Goal: Task Accomplishment & Management: Manage account settings

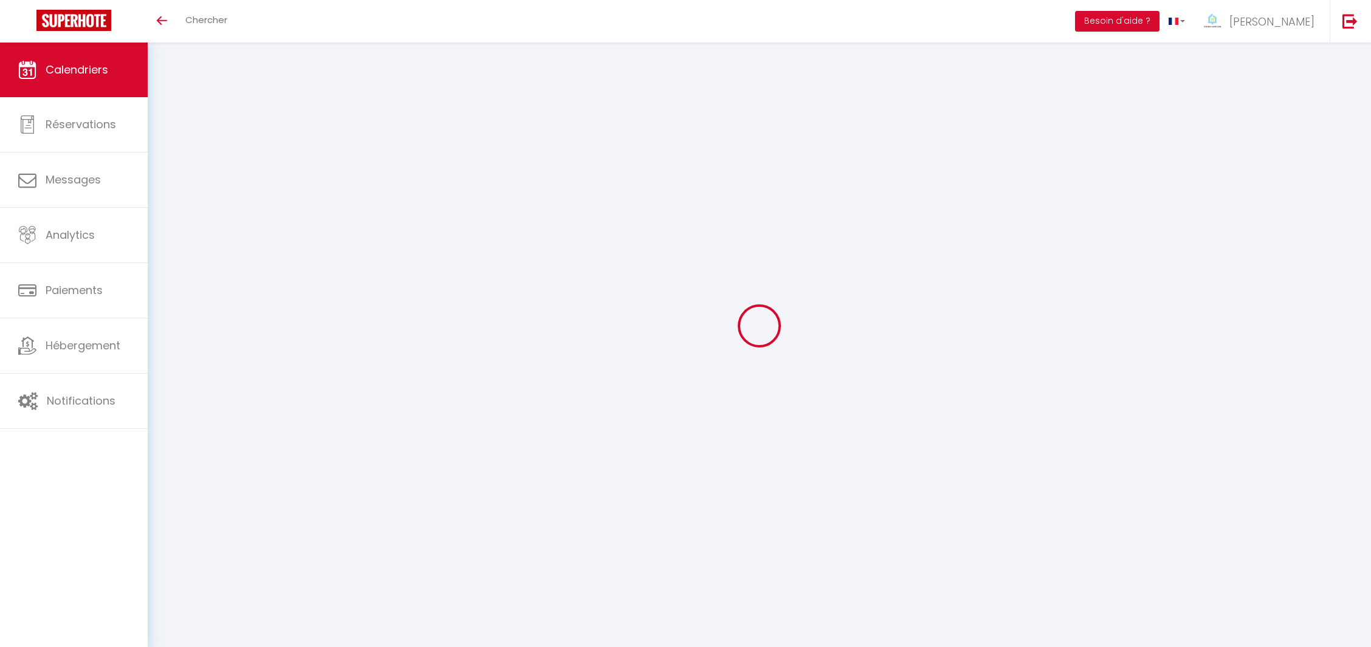
select select
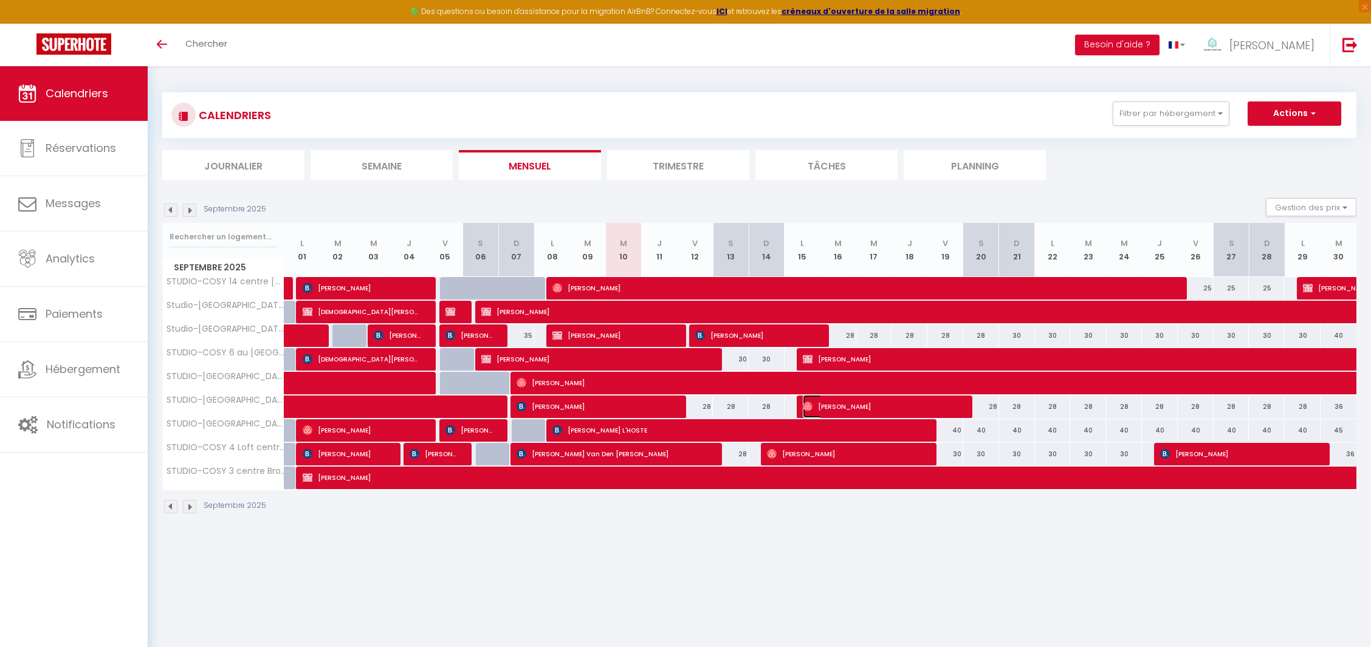
click at [844, 404] on span "[PERSON_NAME]" at bounding box center [881, 406] width 156 height 23
select select "OK"
select select "0"
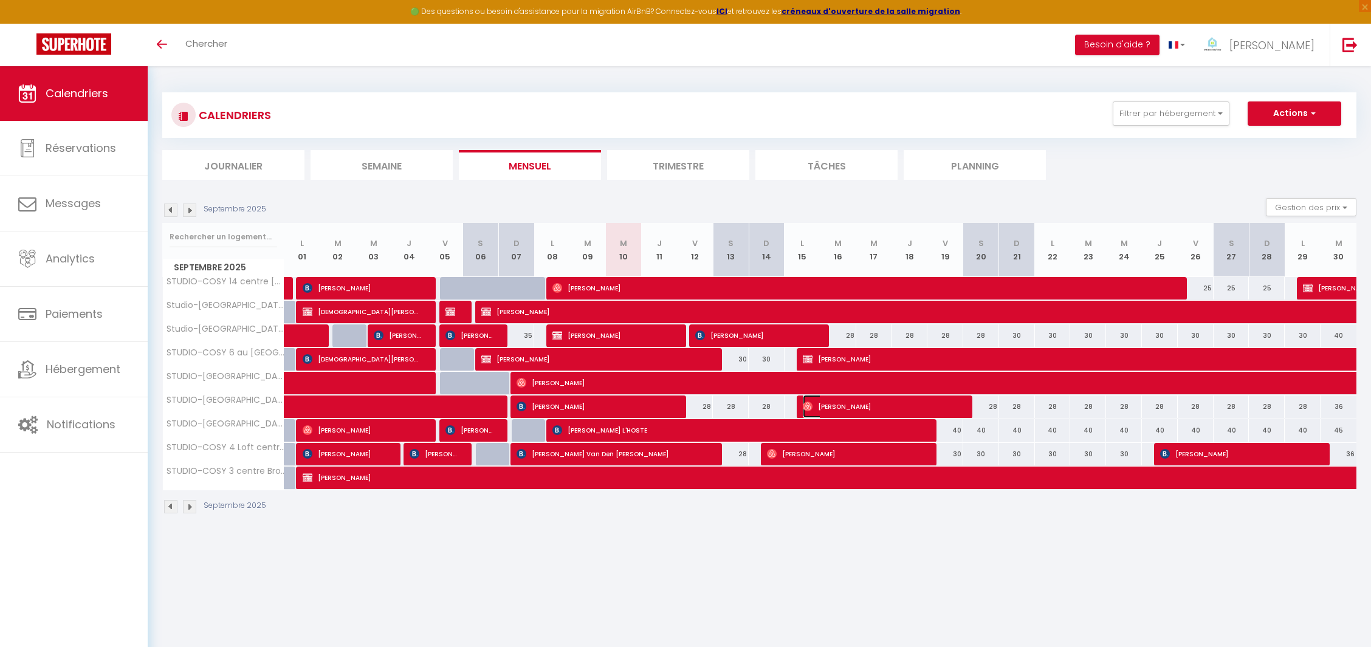
select select "1"
select select
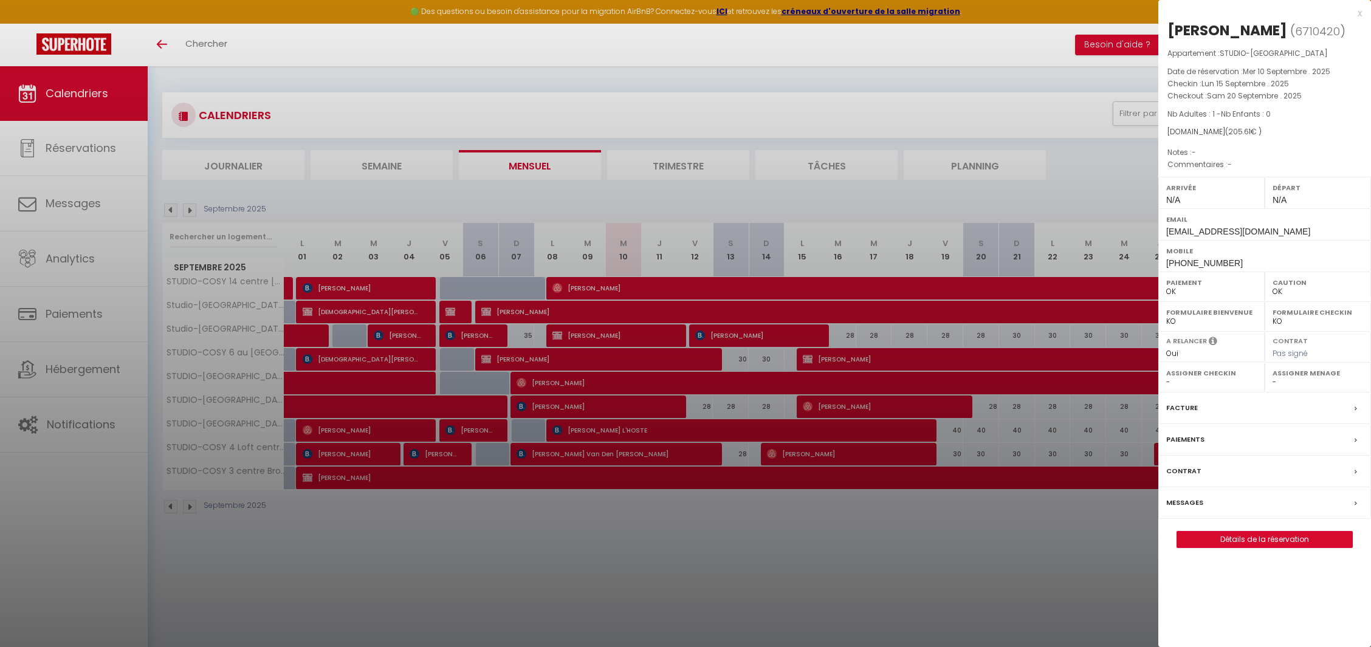
click at [844, 404] on div at bounding box center [685, 323] width 1371 height 647
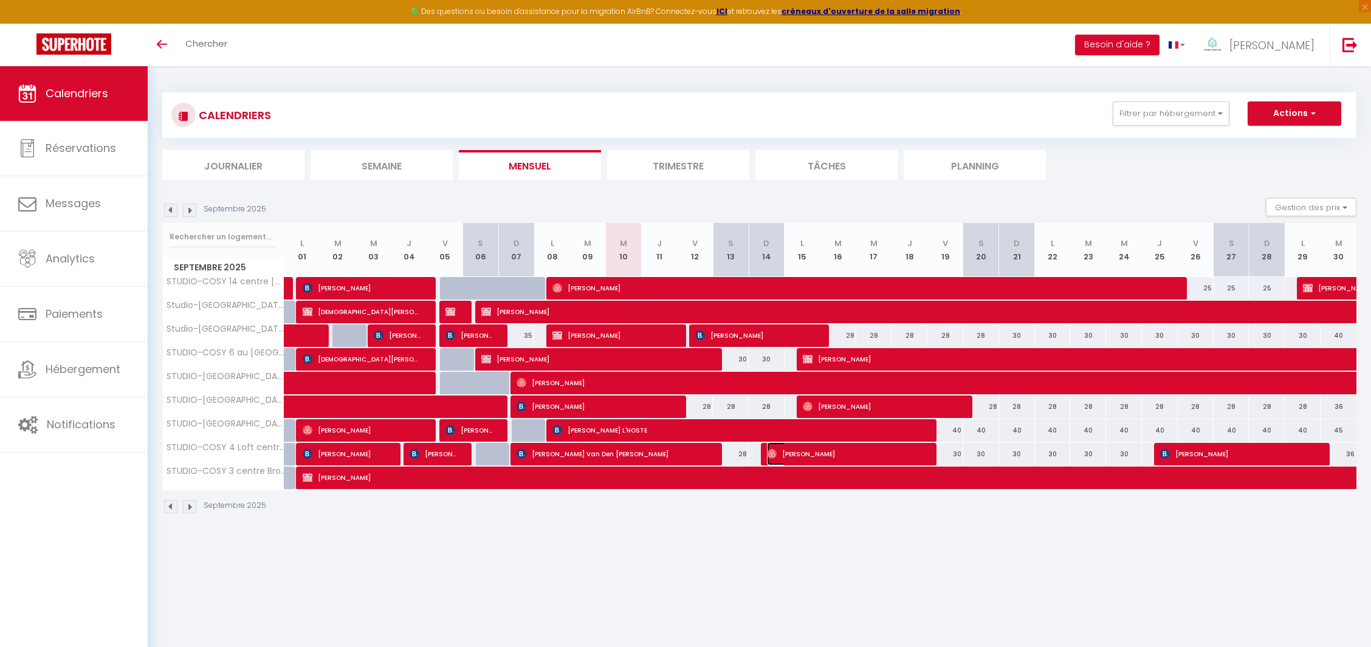
click at [825, 449] on span "[PERSON_NAME]" at bounding box center [845, 453] width 156 height 23
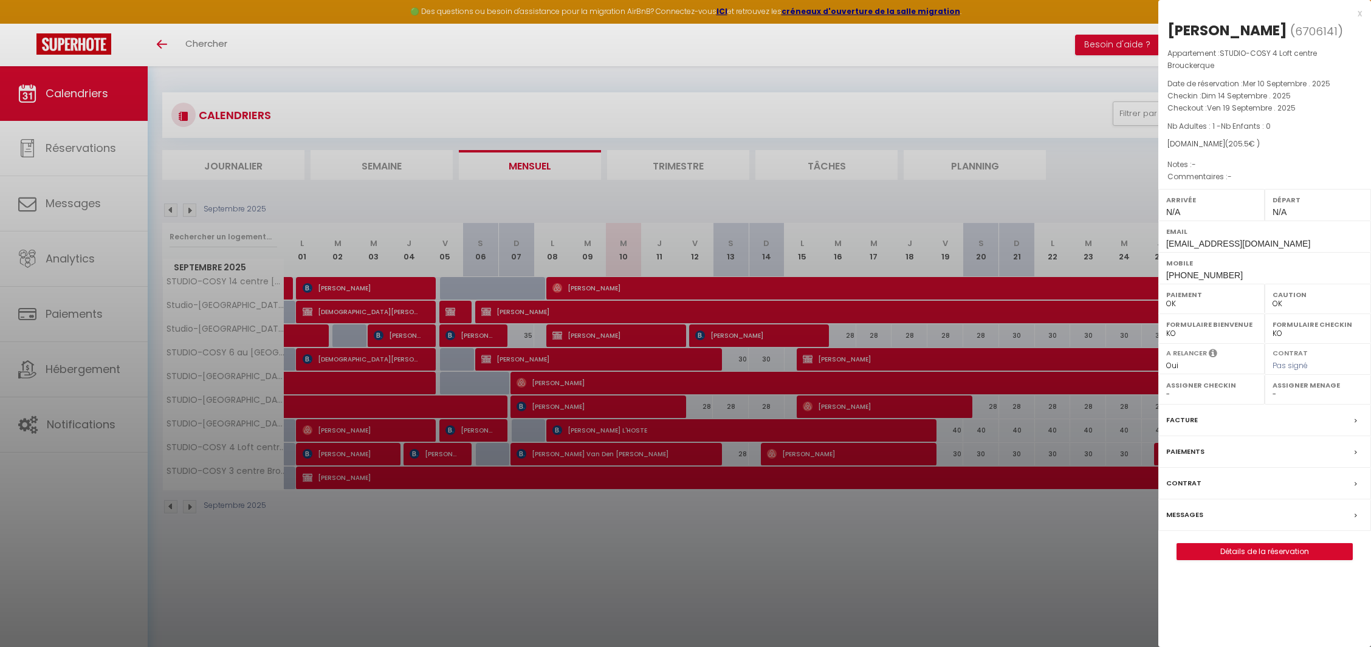
click at [825, 449] on div at bounding box center [685, 323] width 1371 height 647
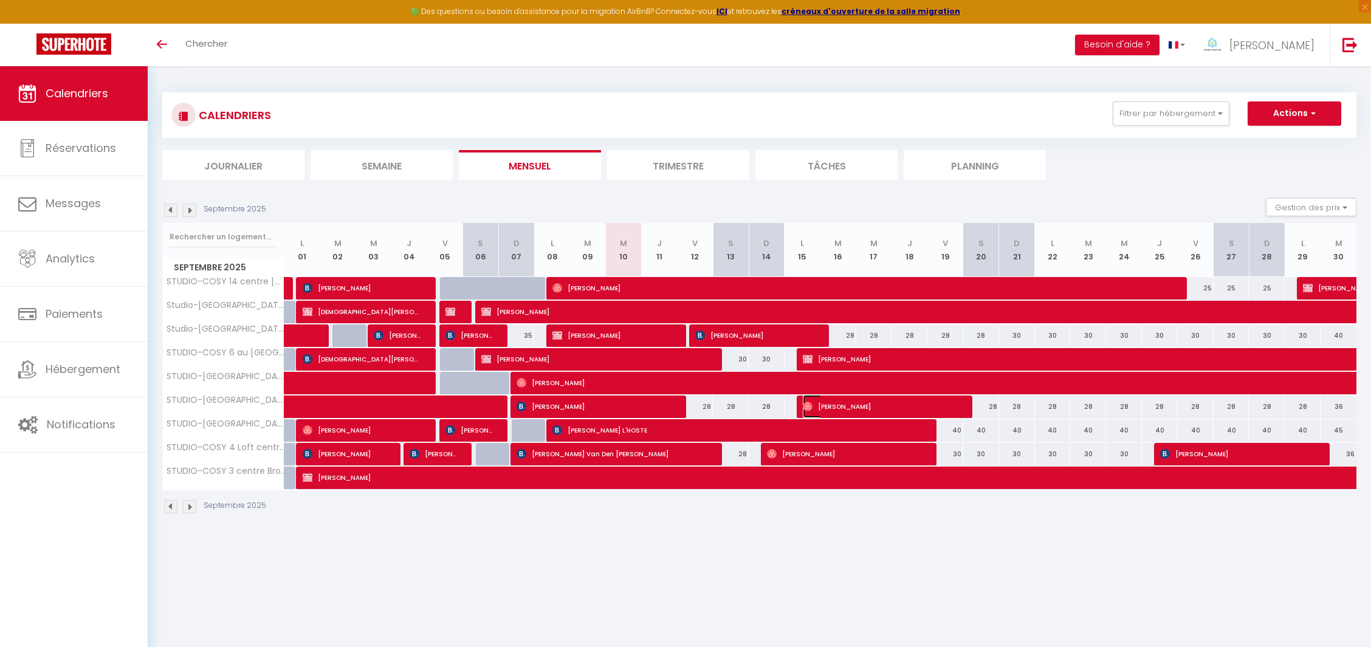
click at [836, 411] on span "[PERSON_NAME]" at bounding box center [881, 406] width 156 height 23
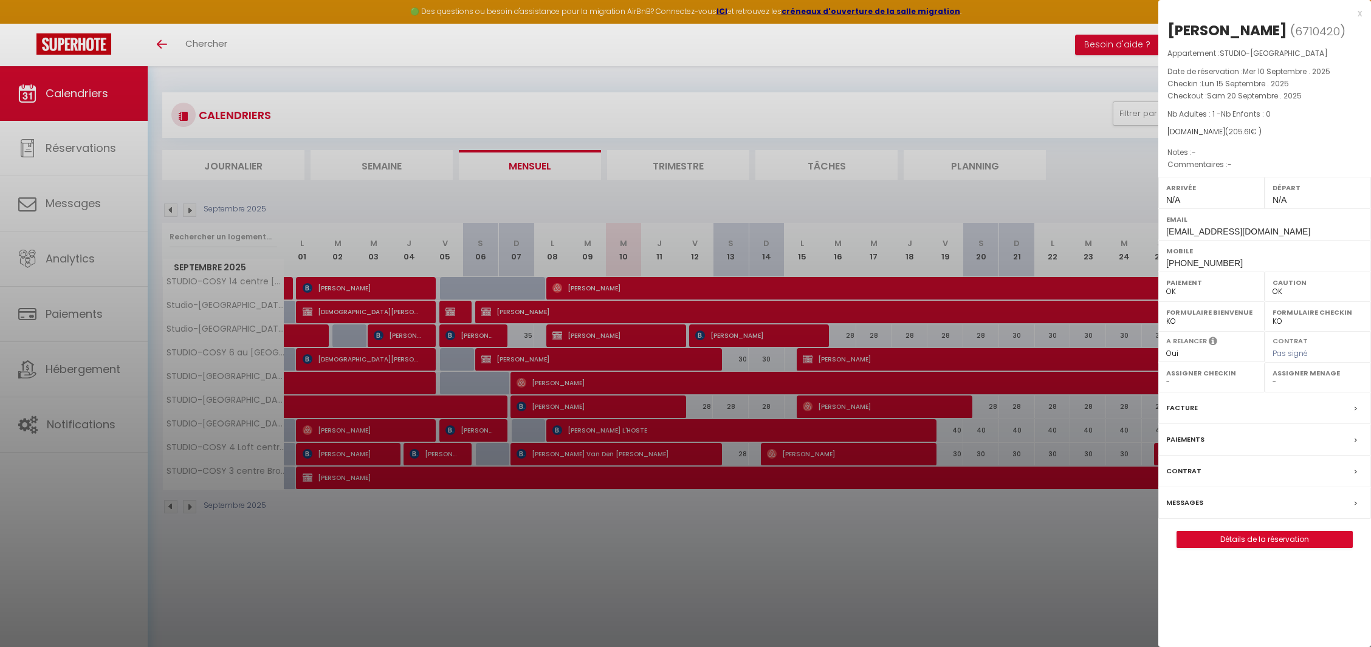
click at [836, 411] on div at bounding box center [685, 323] width 1371 height 647
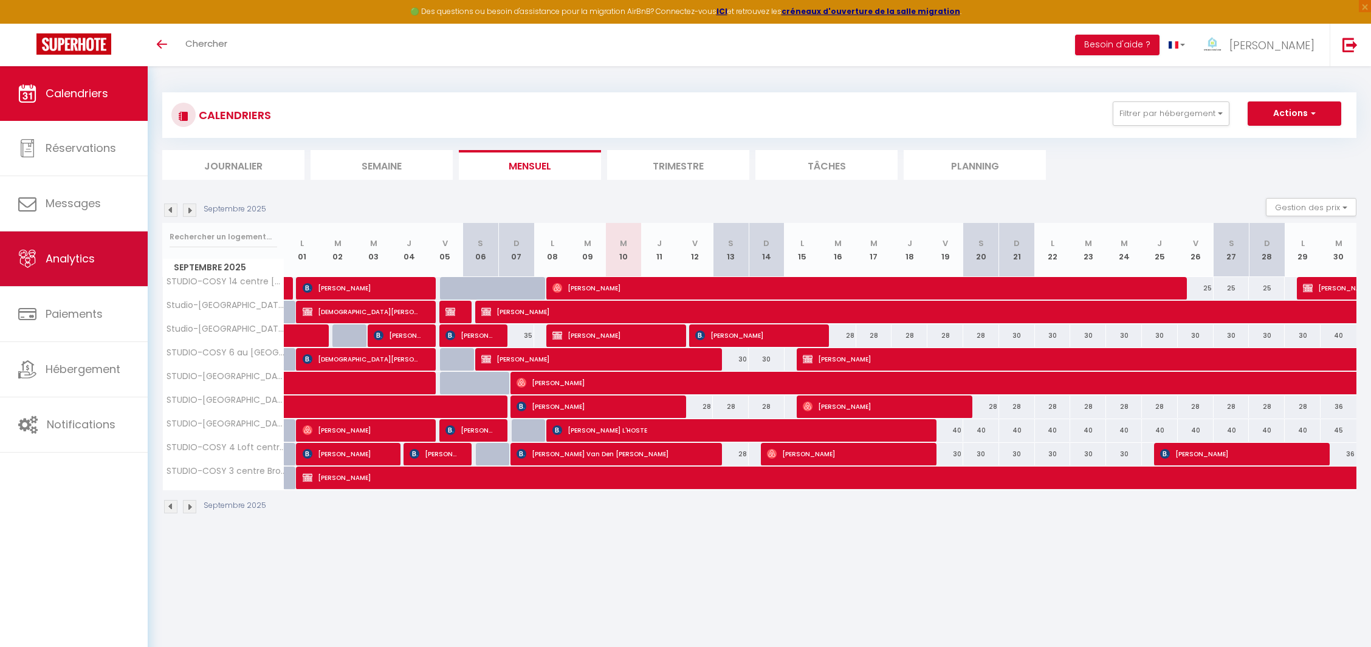
click at [113, 255] on link "Analytics" at bounding box center [74, 259] width 148 height 55
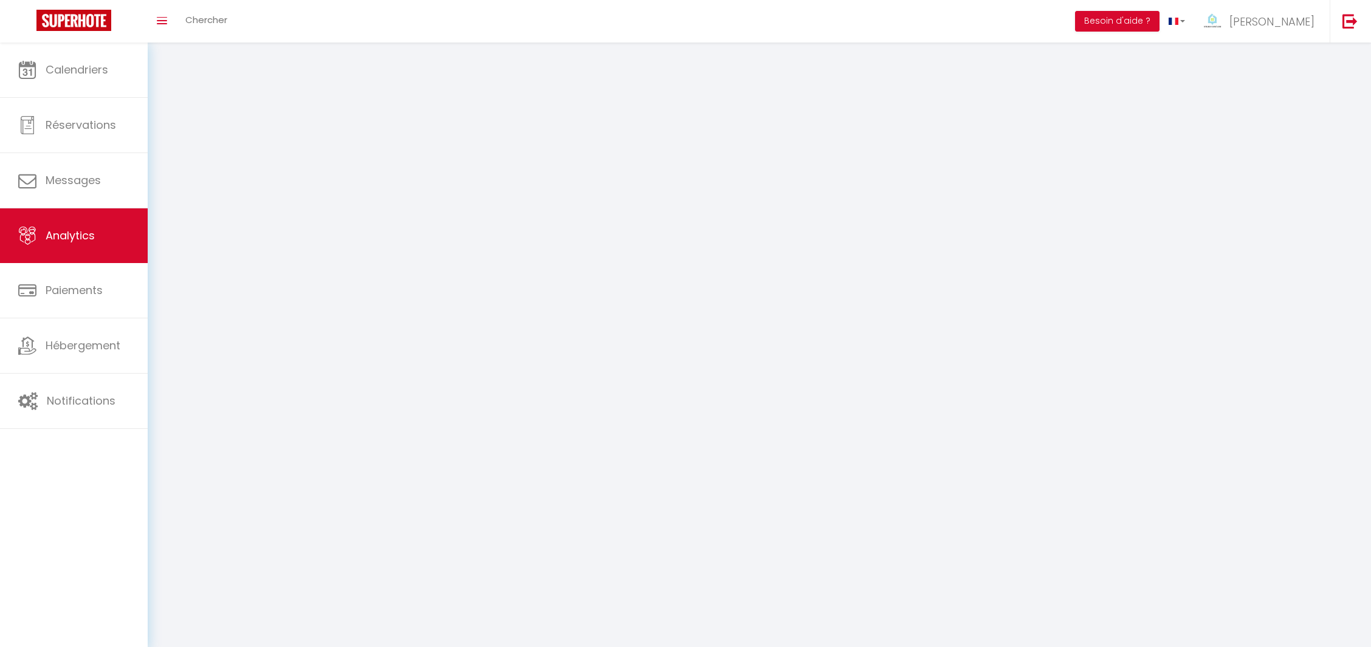
select select "2025"
select select "9"
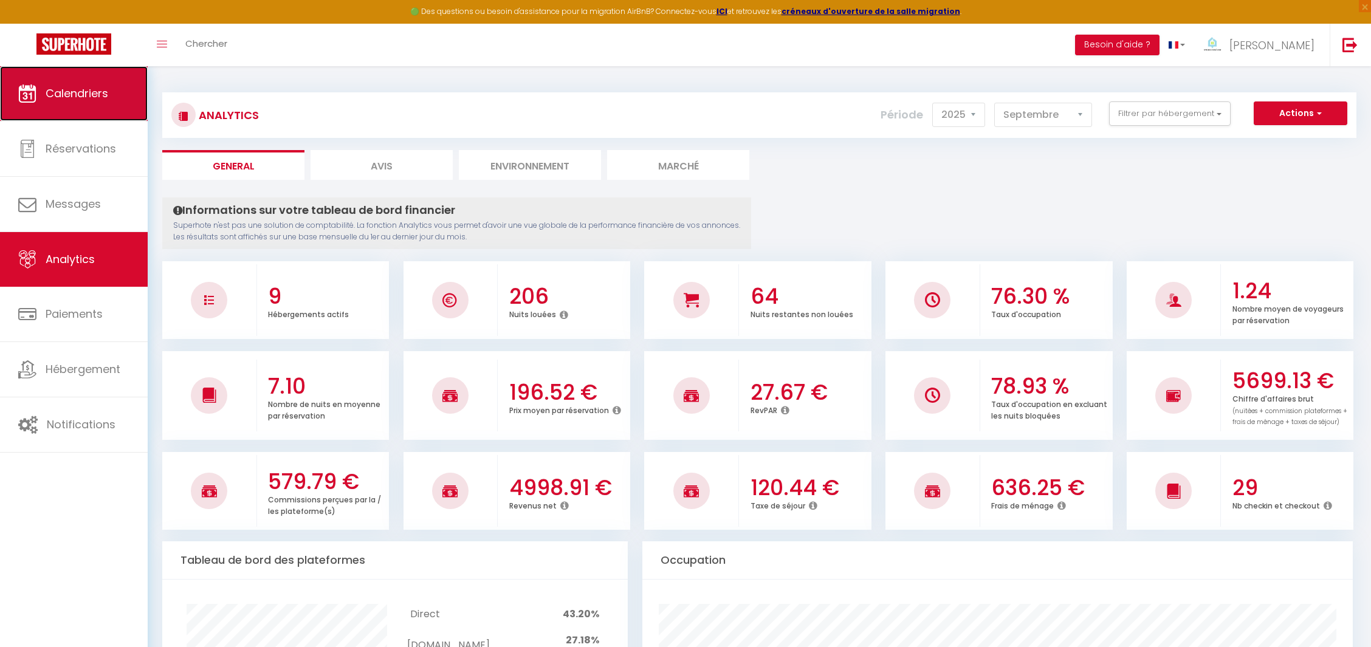
click at [53, 78] on link "Calendriers" at bounding box center [74, 93] width 148 height 55
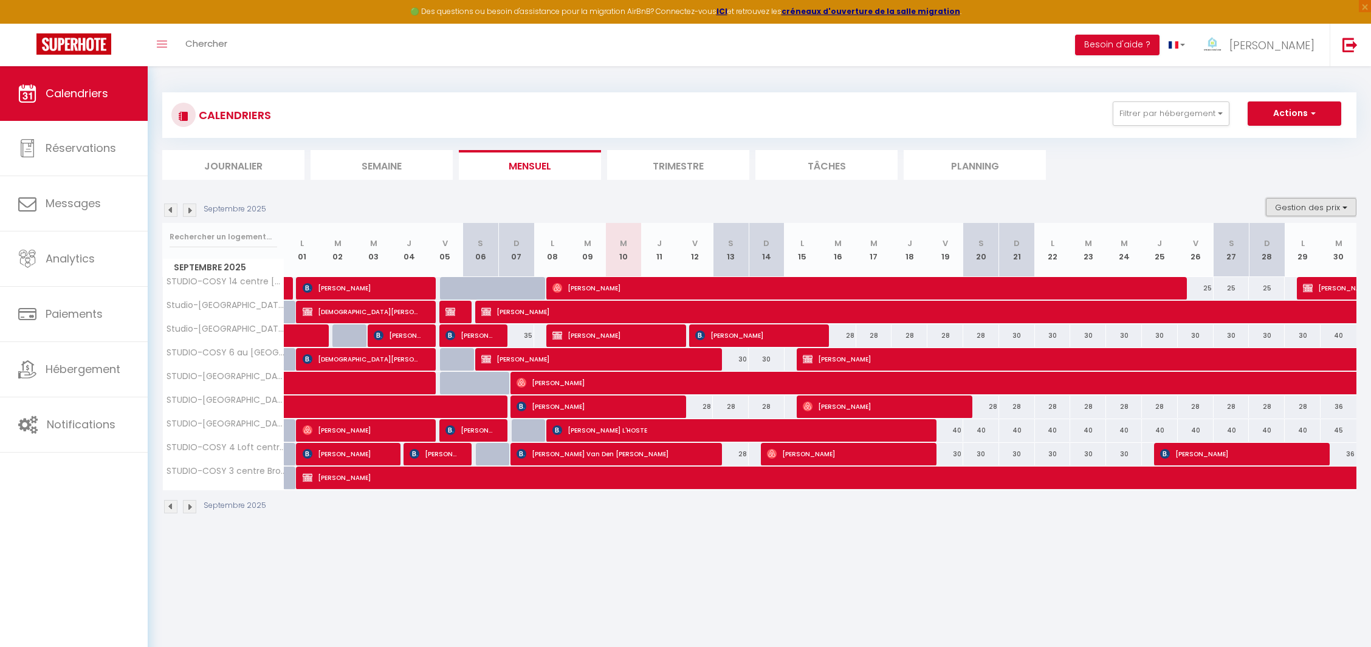
click at [1299, 205] on button "Gestion des prix" at bounding box center [1311, 207] width 91 height 18
click at [1276, 250] on input "Nb Nuits minimum" at bounding box center [1301, 245] width 109 height 12
checkbox input "true"
